Goal: Information Seeking & Learning: Learn about a topic

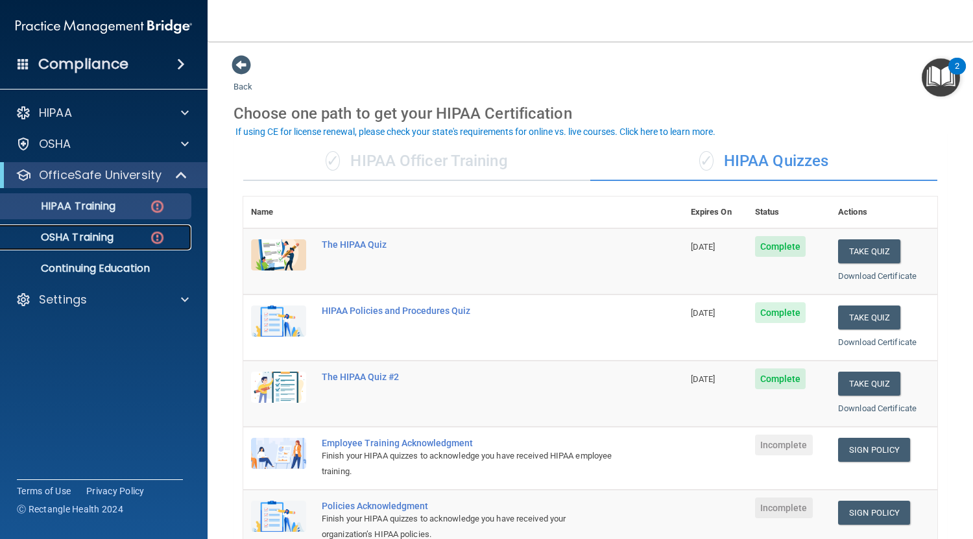
click at [105, 233] on p "OSHA Training" at bounding box center [60, 237] width 105 height 13
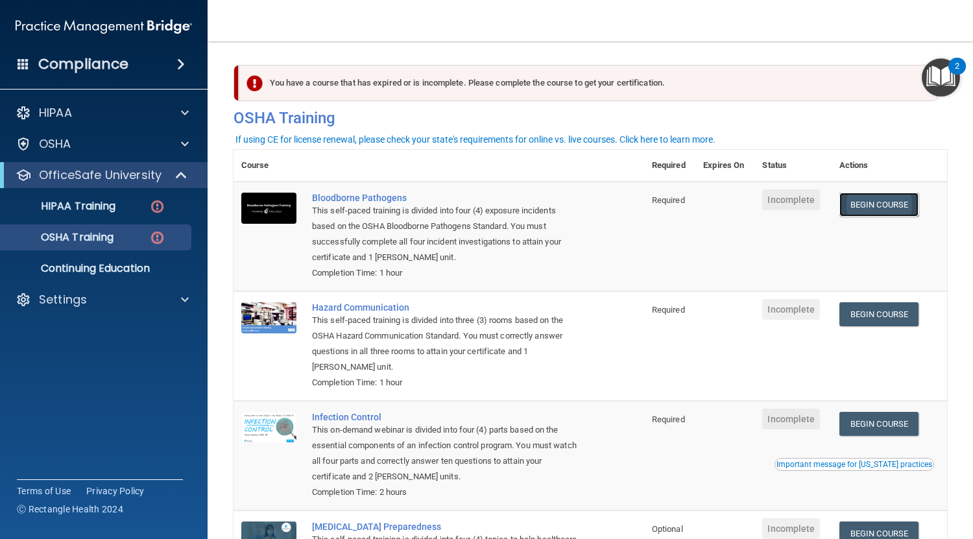
click at [848, 204] on link "Begin Course" at bounding box center [878, 205] width 79 height 24
click at [177, 66] on span at bounding box center [181, 64] width 8 height 16
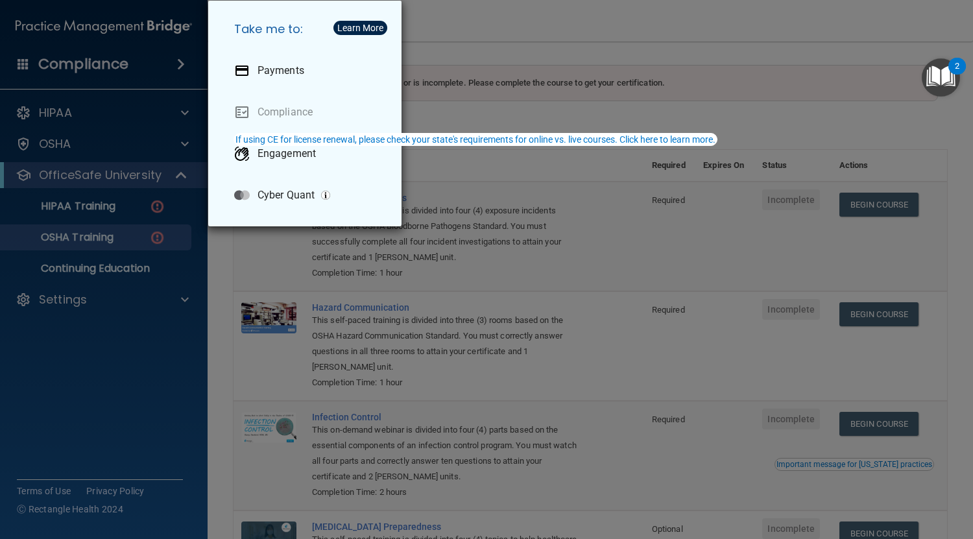
click at [449, 16] on div "Take me to: Payments Compliance Engagement Cyber Quant" at bounding box center [486, 269] width 973 height 539
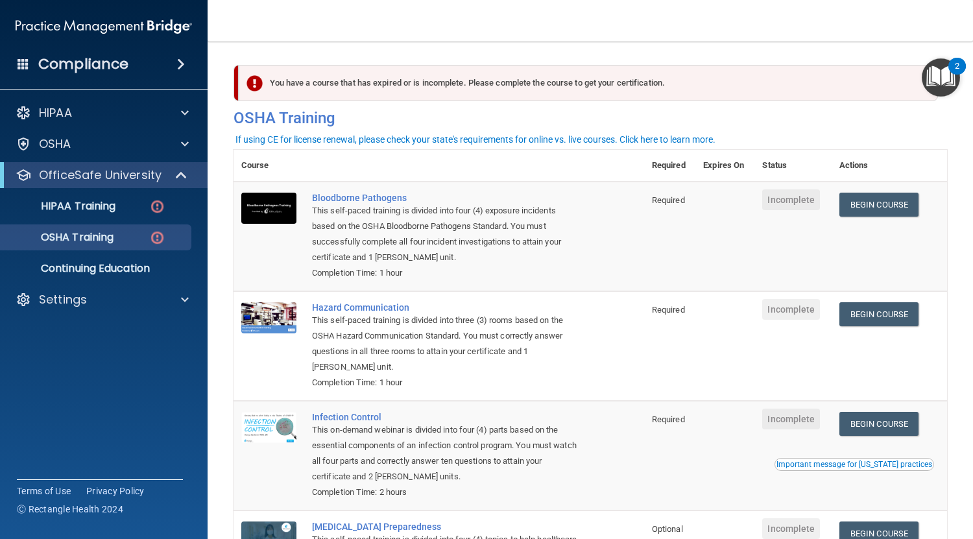
click at [177, 64] on span at bounding box center [181, 64] width 8 height 16
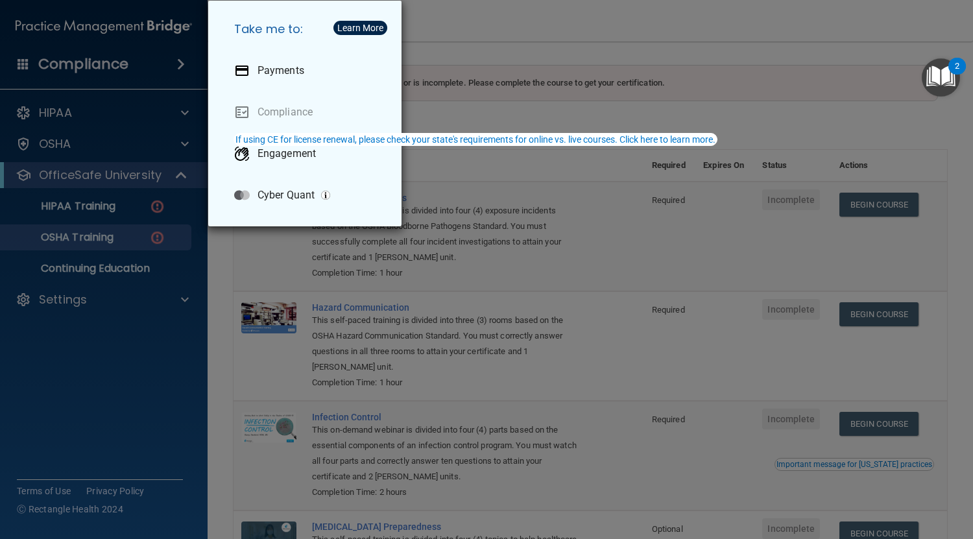
click at [463, 68] on div "Take me to: Payments Compliance Engagement Cyber Quant" at bounding box center [486, 269] width 973 height 539
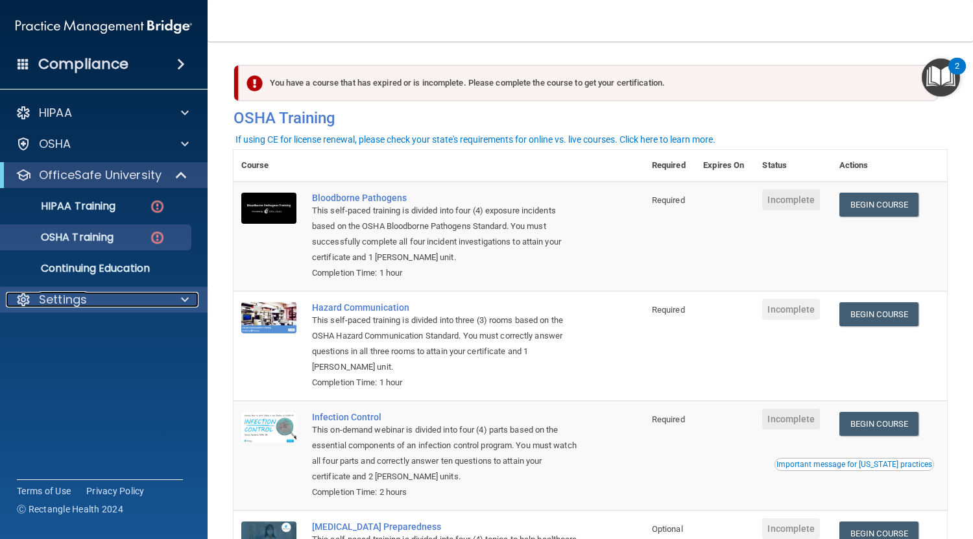
click at [181, 297] on span at bounding box center [185, 300] width 8 height 16
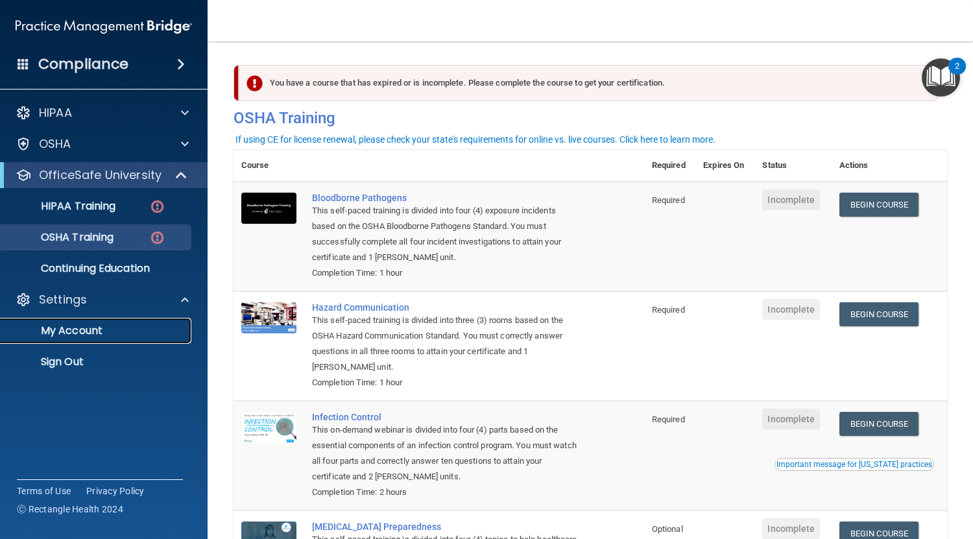
click at [128, 325] on p "My Account" at bounding box center [96, 330] width 177 height 13
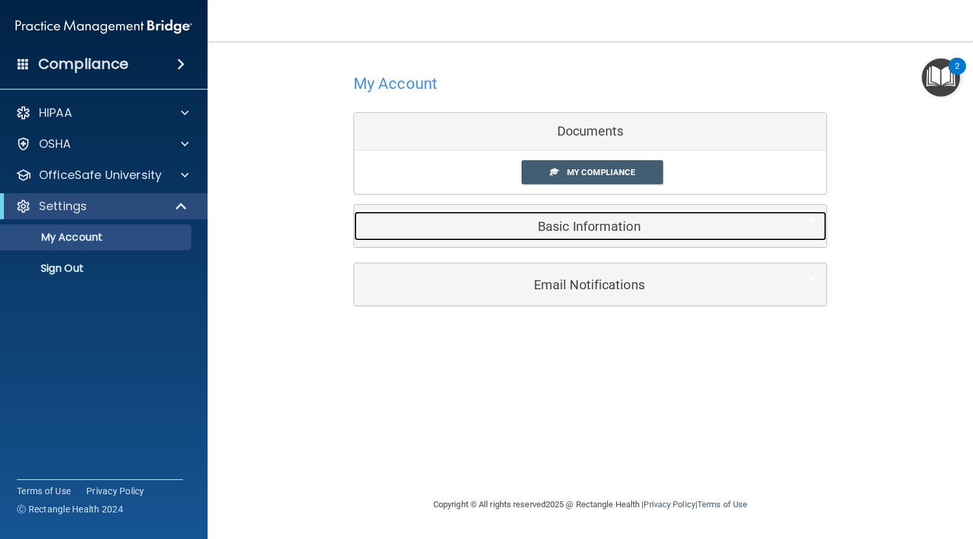
click at [569, 228] on h5 "Basic Information" at bounding box center [570, 226] width 413 height 14
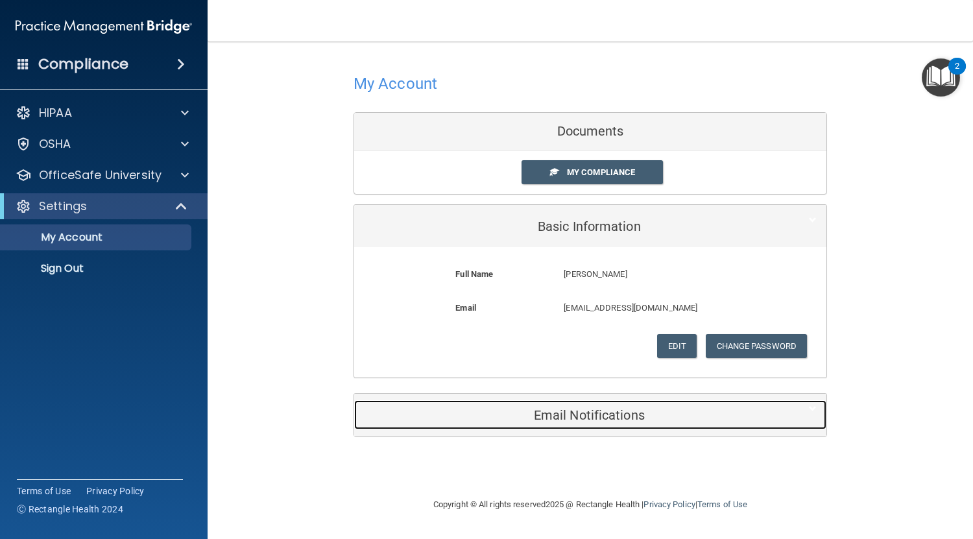
click at [585, 408] on h5 "Email Notifications" at bounding box center [570, 415] width 413 height 14
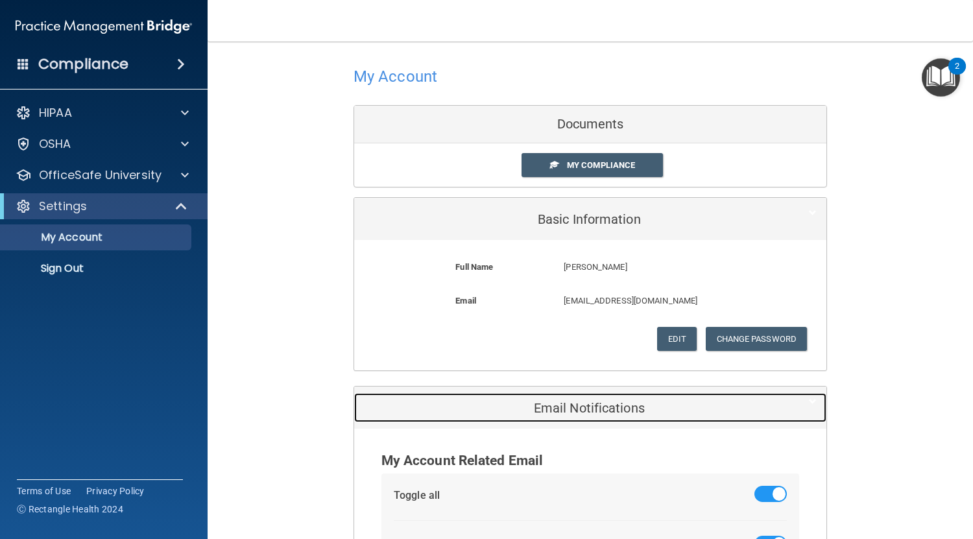
scroll to position [6, 0]
click at [578, 406] on h5 "Email Notifications" at bounding box center [570, 408] width 413 height 14
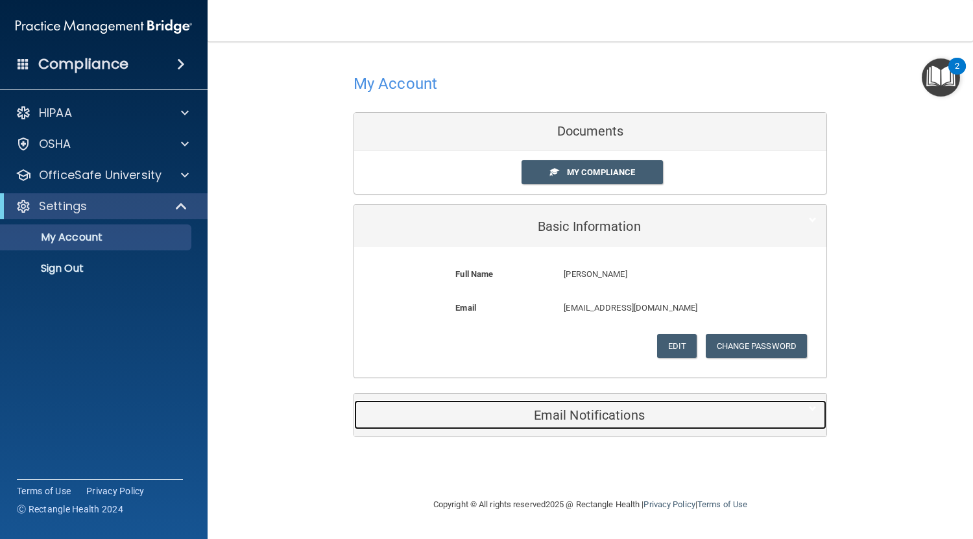
scroll to position [0, 0]
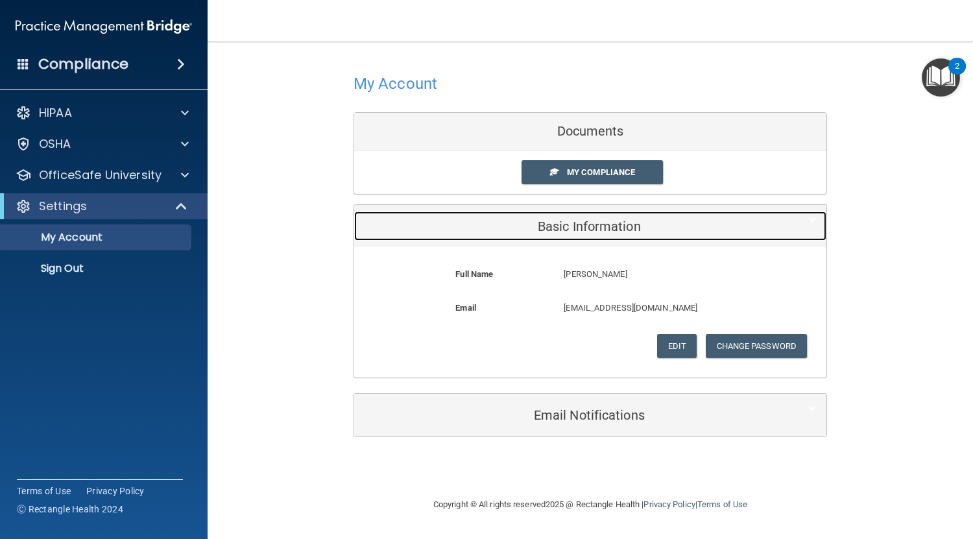
click at [596, 219] on h5 "Basic Information" at bounding box center [570, 226] width 413 height 14
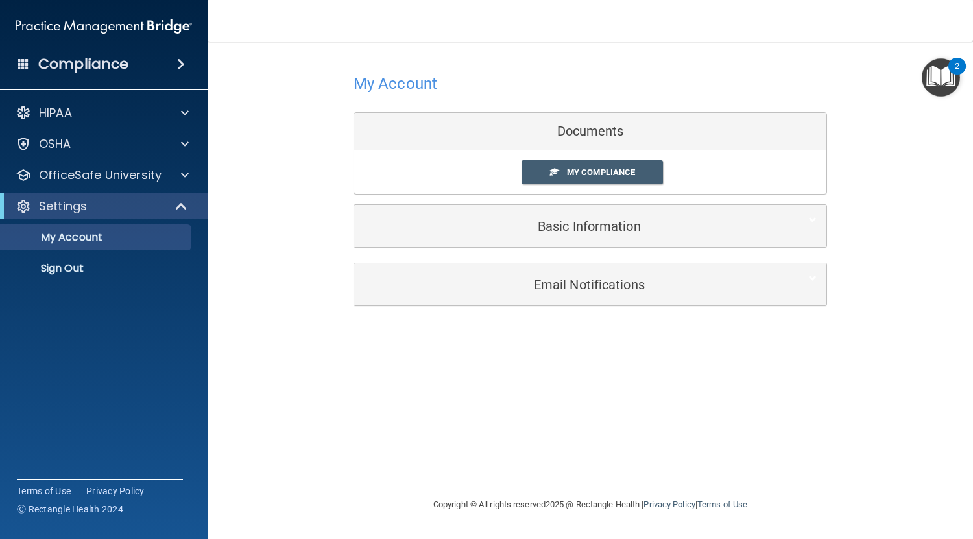
click at [588, 134] on div "Documents" at bounding box center [590, 132] width 472 height 38
click at [327, 286] on div "My Account Documents My Compliance My Compliance My BAA Basic Information Full …" at bounding box center [589, 187] width 713 height 267
click at [182, 139] on span at bounding box center [185, 144] width 8 height 16
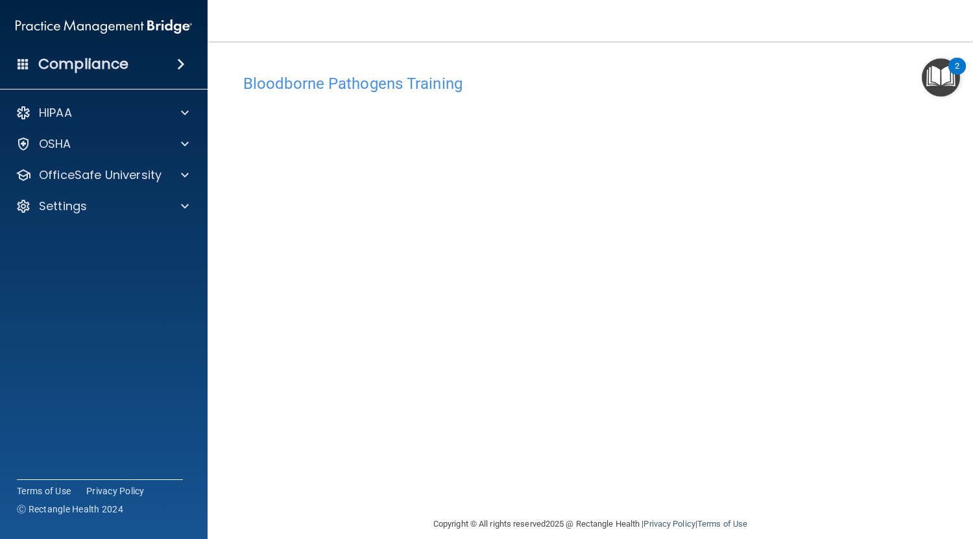
scroll to position [12, 0]
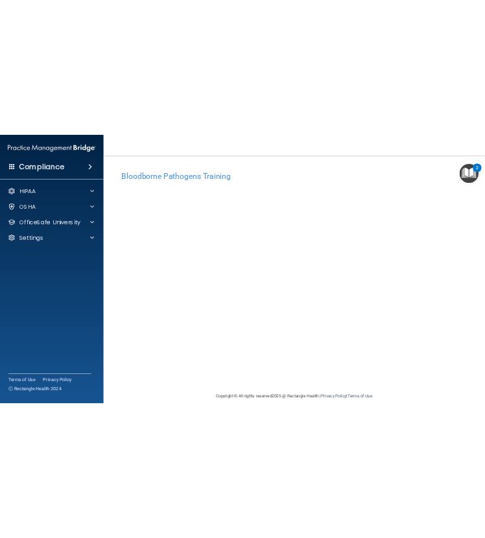
scroll to position [16, 0]
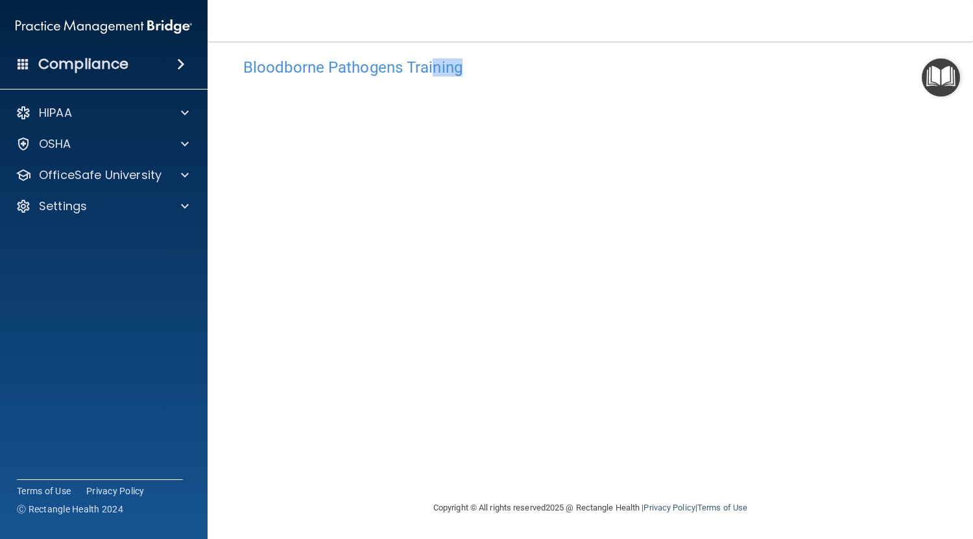
drag, startPoint x: 436, startPoint y: 72, endPoint x: 502, endPoint y: 56, distance: 68.0
click at [502, 56] on div "Bloodborne Pathogens Training" at bounding box center [589, 67] width 713 height 32
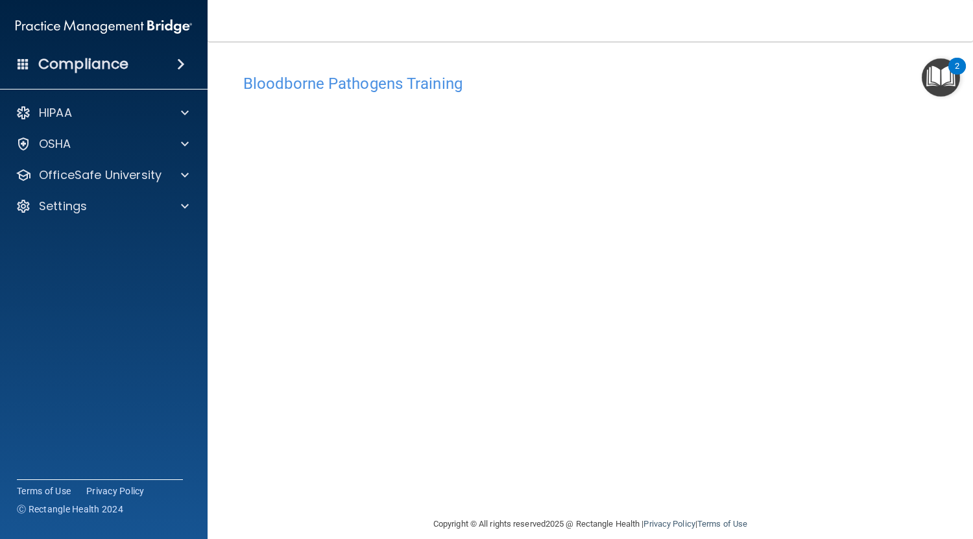
scroll to position [16, 0]
